Goal: Navigation & Orientation: Find specific page/section

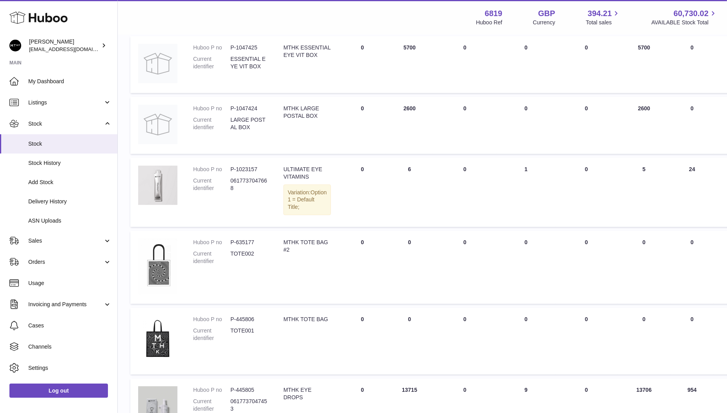
scroll to position [180, 0]
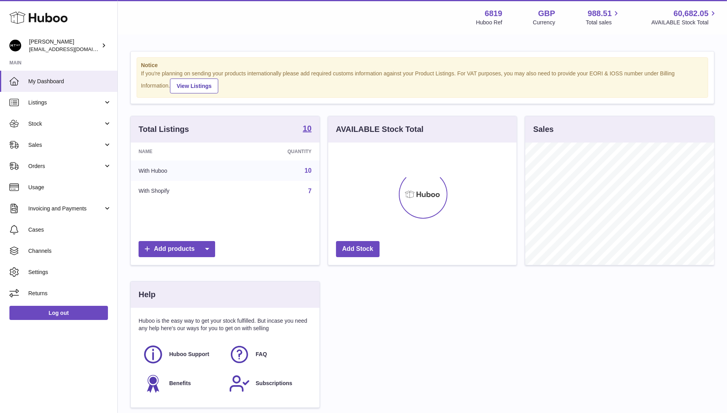
scroll to position [122, 189]
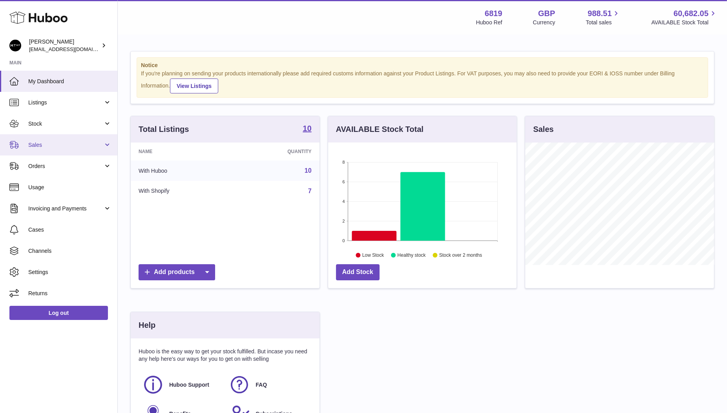
click at [38, 138] on link "Sales" at bounding box center [58, 144] width 117 height 21
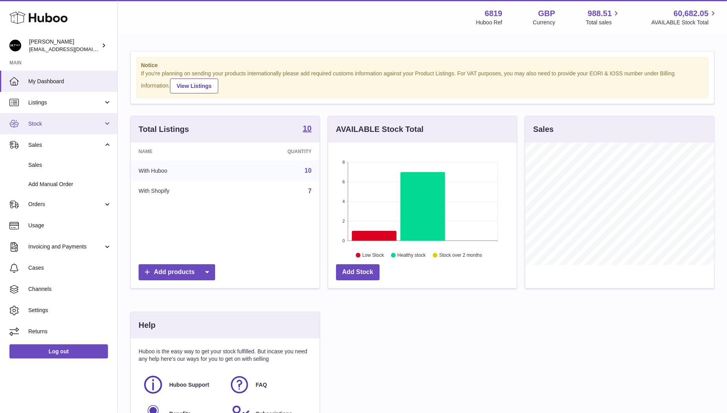
click at [38, 128] on link "Stock" at bounding box center [58, 123] width 117 height 21
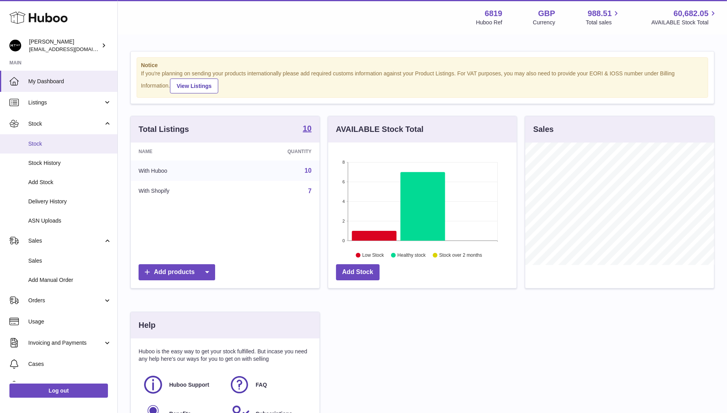
click at [39, 146] on span "Stock" at bounding box center [69, 143] width 83 height 7
